Goal: Transaction & Acquisition: Purchase product/service

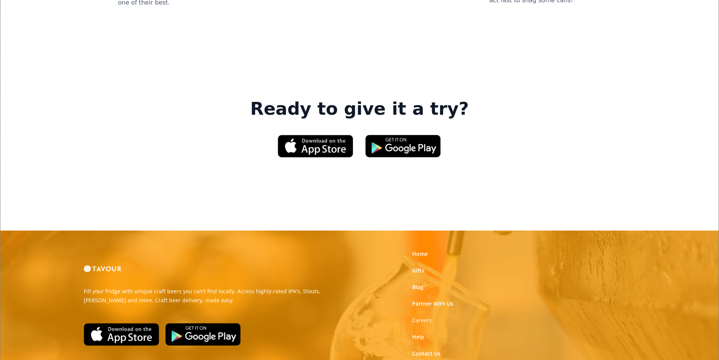
scroll to position [1132, 0]
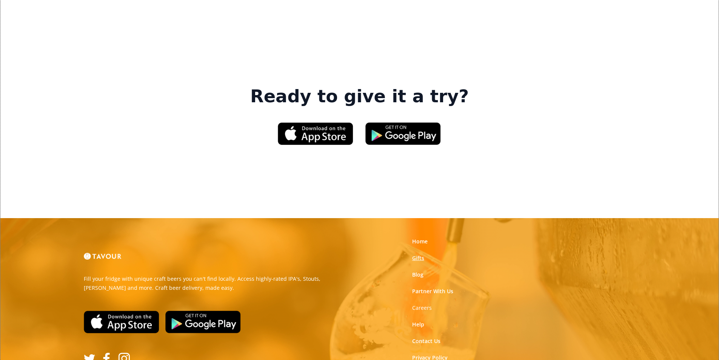
click at [418, 254] on link "Gifts" at bounding box center [418, 258] width 12 height 8
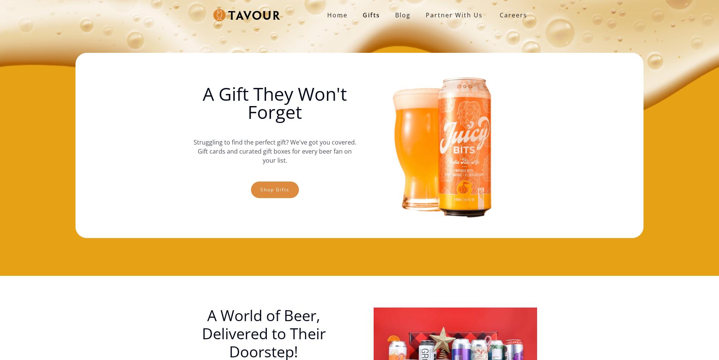
click at [271, 191] on link "Shop gifts" at bounding box center [275, 189] width 48 height 17
click at [263, 195] on link "Shop gifts" at bounding box center [275, 189] width 48 height 17
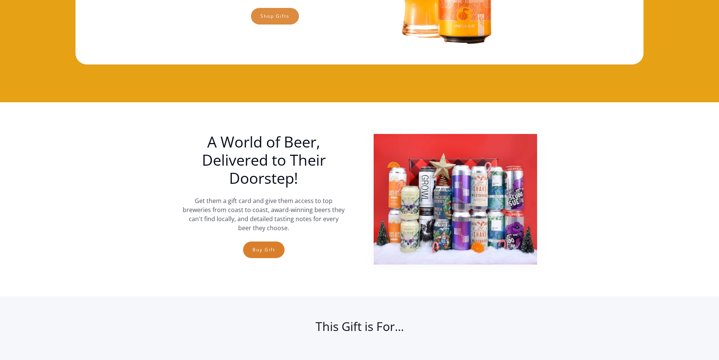
scroll to position [163, 0]
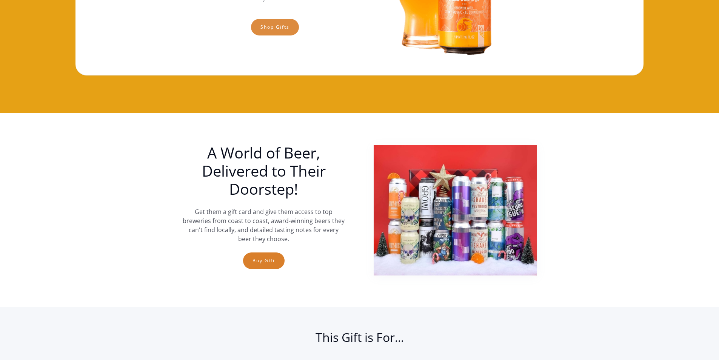
click at [262, 31] on link "Shop gifts" at bounding box center [275, 27] width 48 height 17
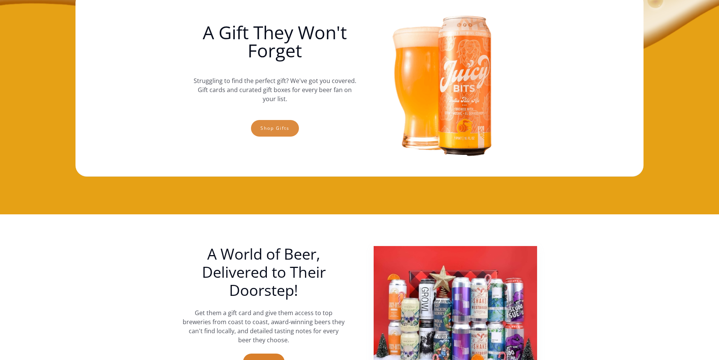
scroll to position [49, 0]
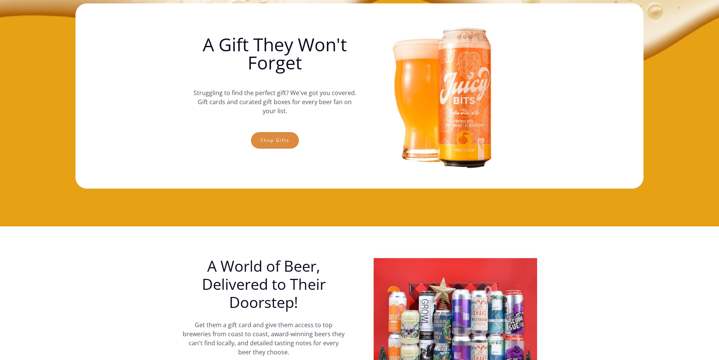
click at [258, 138] on link "Shop gifts" at bounding box center [275, 140] width 48 height 17
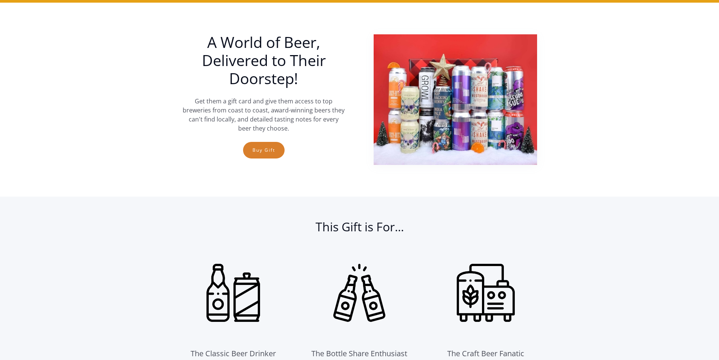
scroll to position [276, 0]
